Goal: Navigation & Orientation: Find specific page/section

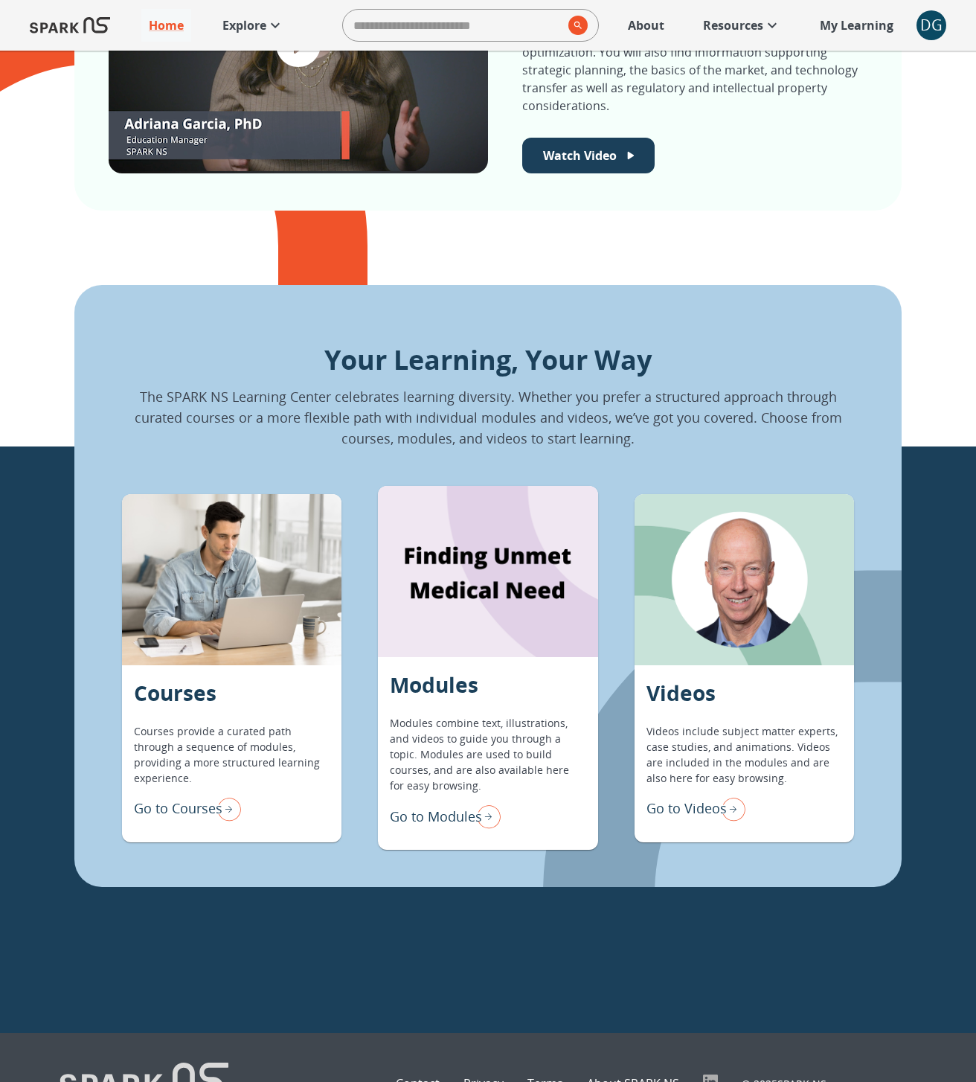
scroll to position [790, 0]
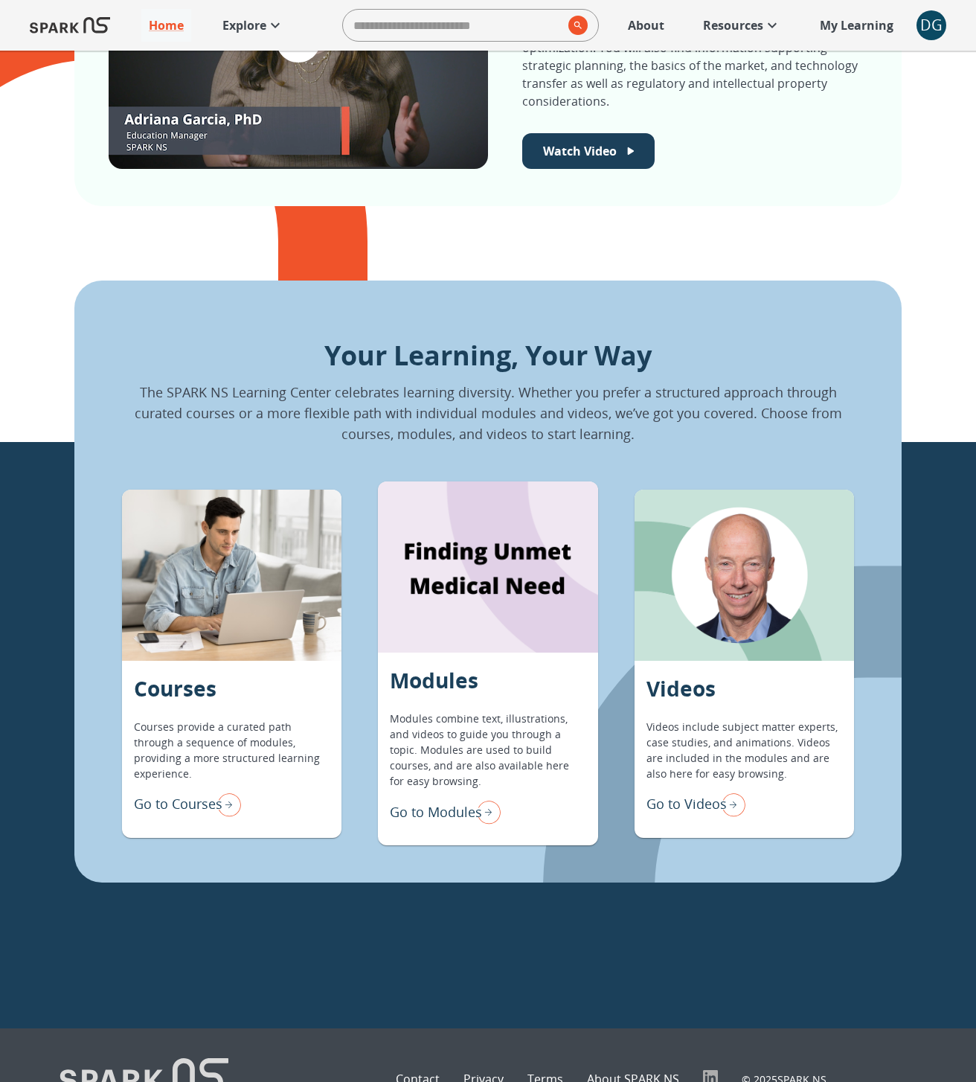
click at [417, 816] on p "Go to Modules" at bounding box center [436, 812] width 92 height 20
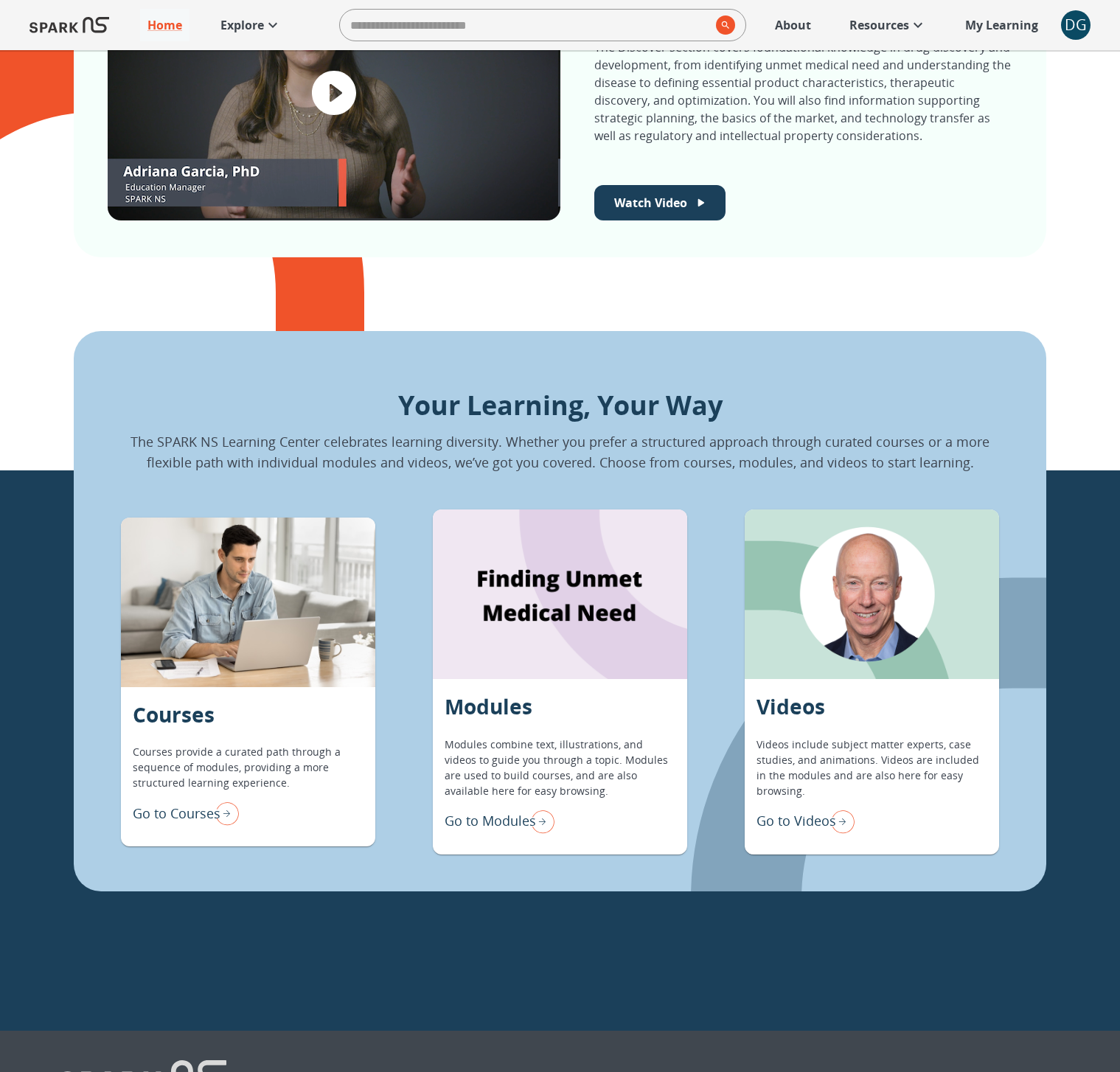
scroll to position [743, 0]
click at [497, 814] on p "Go to Modules" at bounding box center [491, 820] width 91 height 20
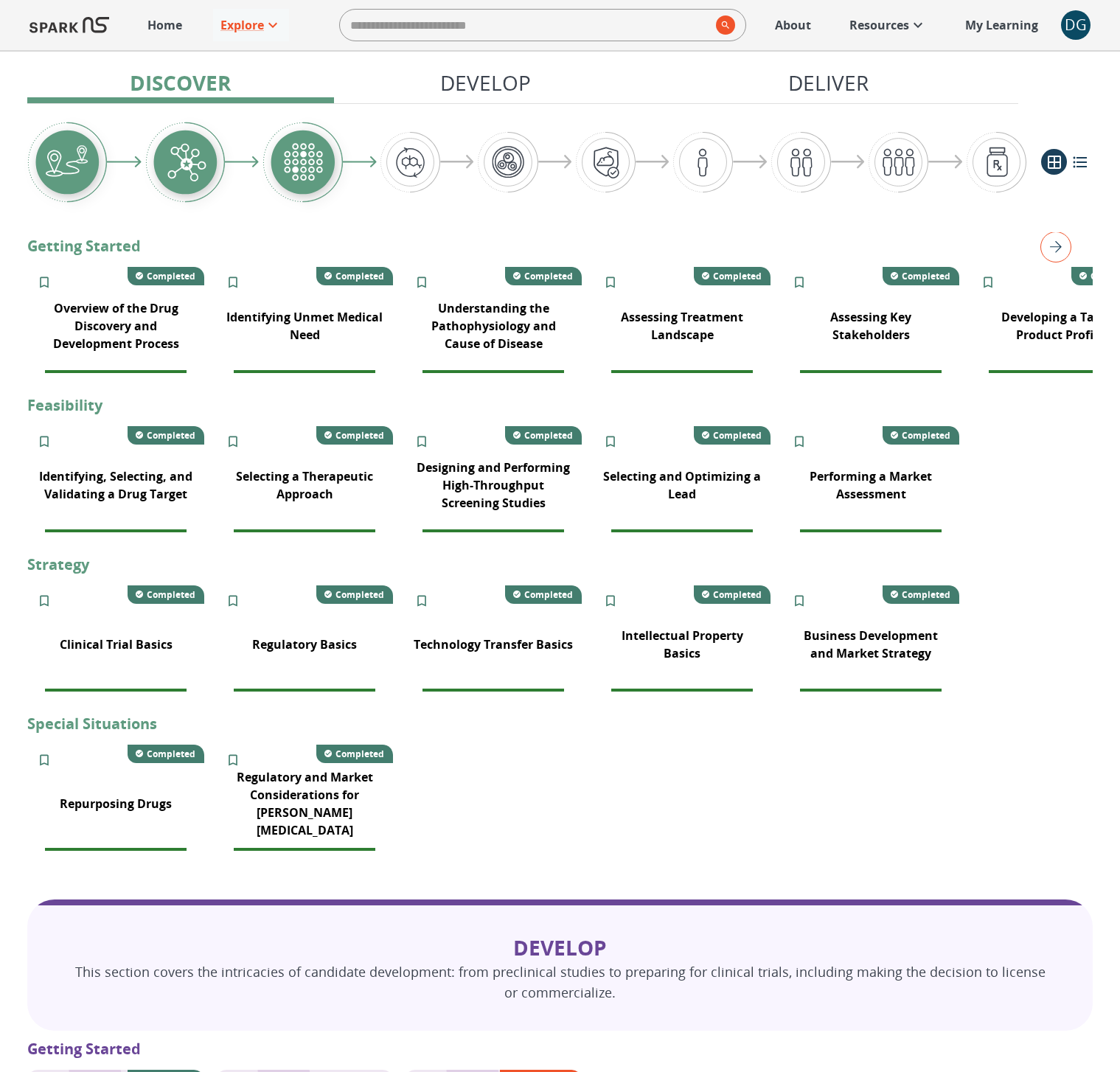
scroll to position [281, 0]
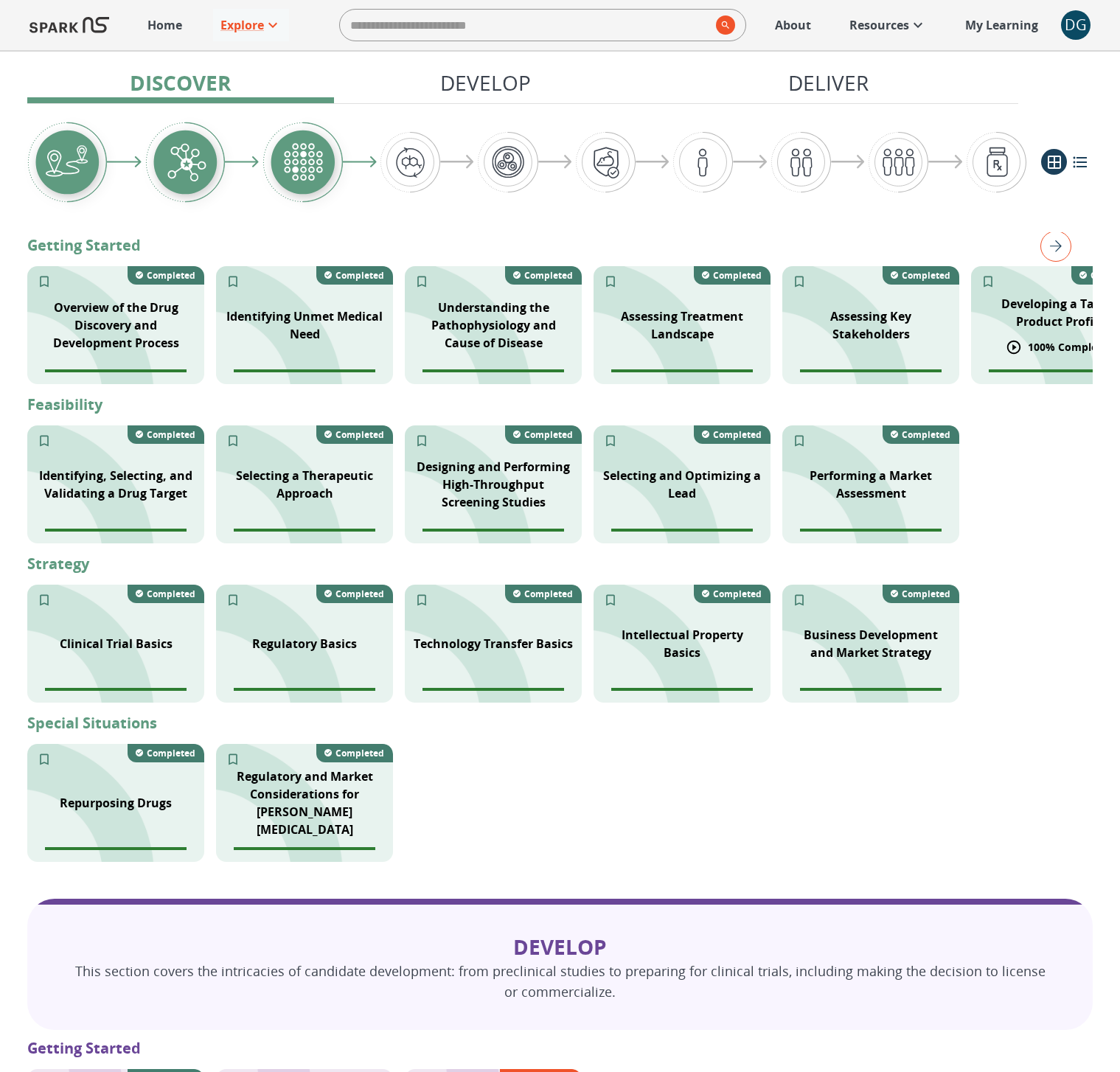
click at [1006, 341] on icon at bounding box center [1014, 347] width 16 height 16
